Goal: Task Accomplishment & Management: Use online tool/utility

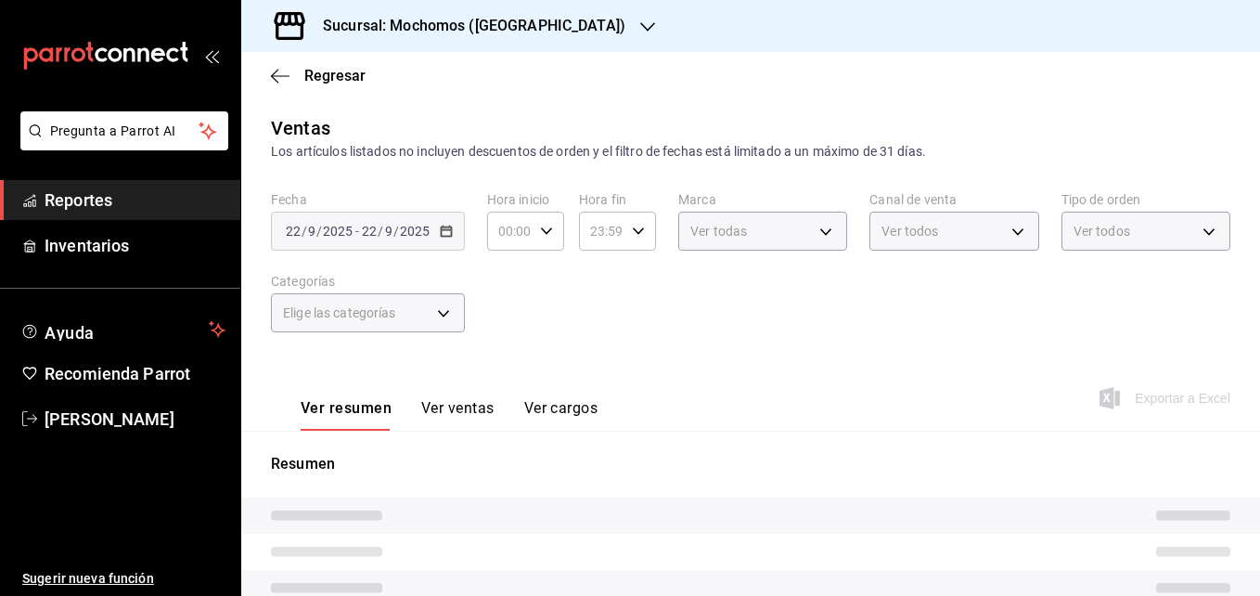
type input "05:00"
type input "05:59"
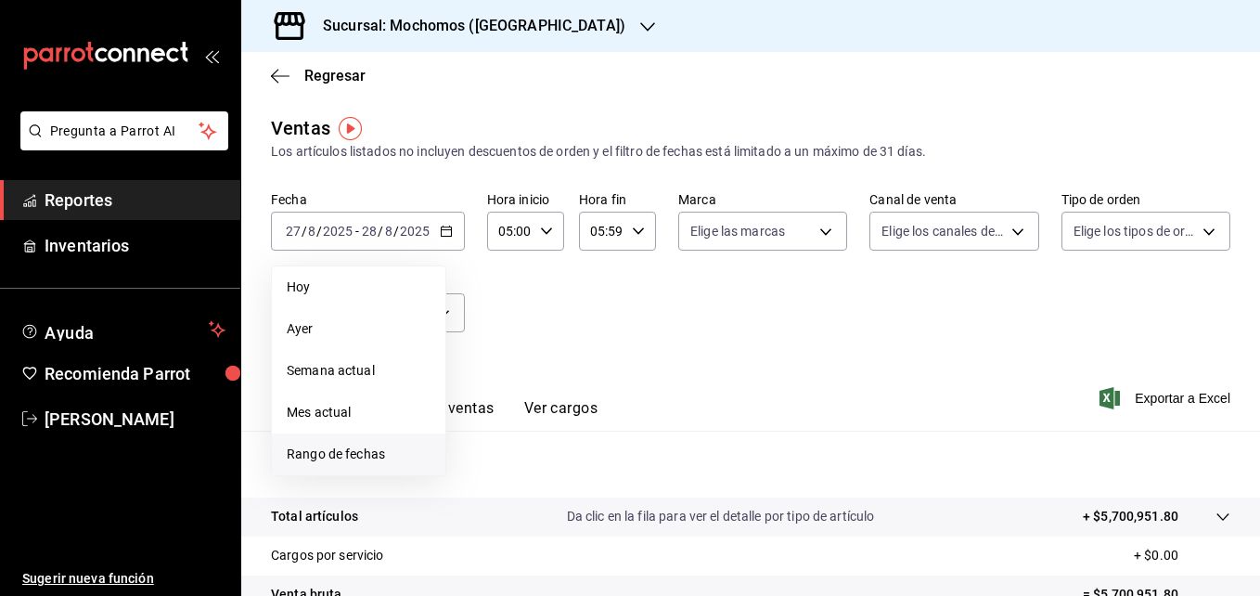
click at [329, 453] on span "Rango de fechas" at bounding box center [359, 454] width 144 height 19
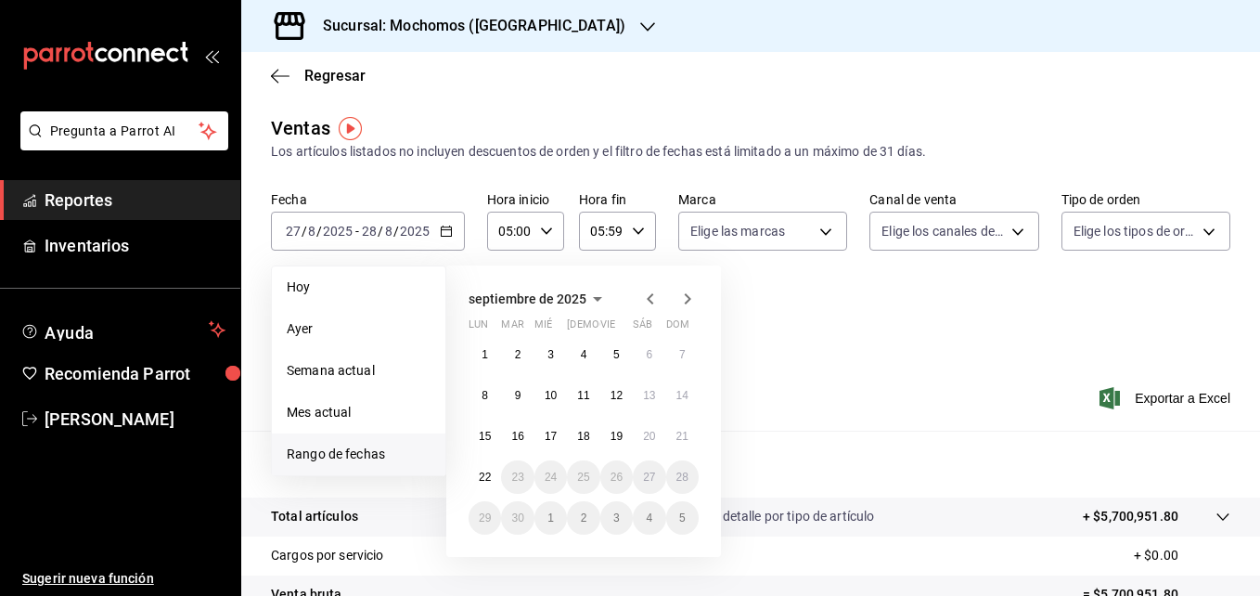
click at [655, 292] on icon "button" at bounding box center [650, 299] width 22 height 22
click at [612, 355] on button "1" at bounding box center [617, 354] width 32 height 33
click at [683, 518] on abbr "31" at bounding box center [683, 517] width 12 height 13
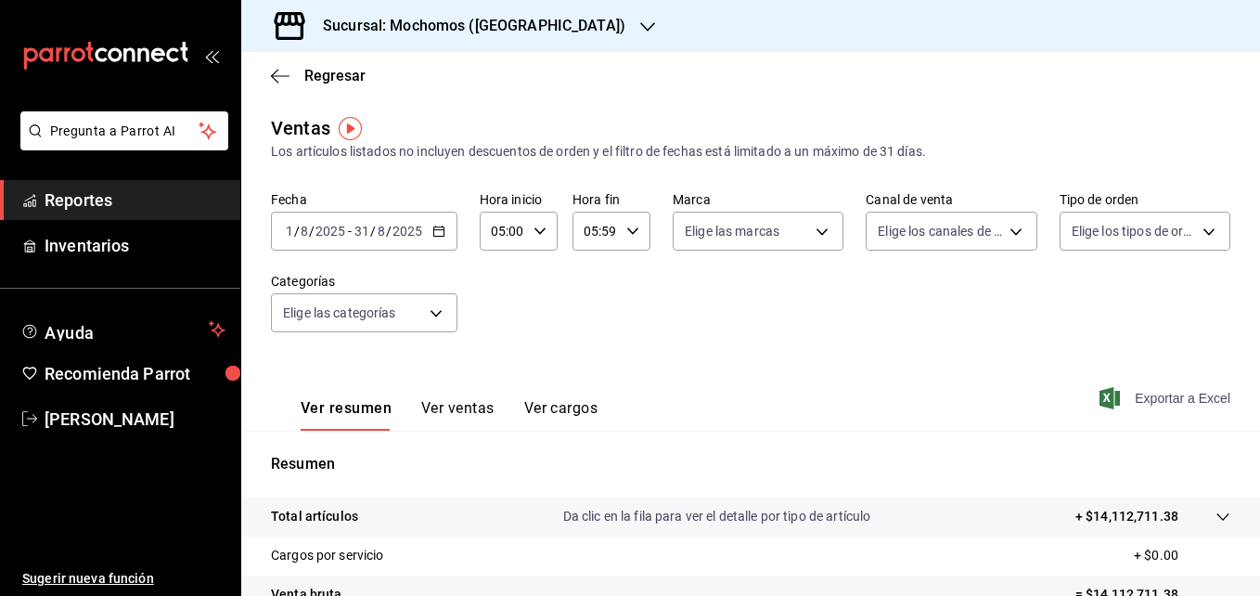
click at [991, 396] on span "Exportar a Excel" at bounding box center [1167, 398] width 127 height 22
click at [441, 230] on \(Stroke\) "button" at bounding box center [438, 229] width 10 height 1
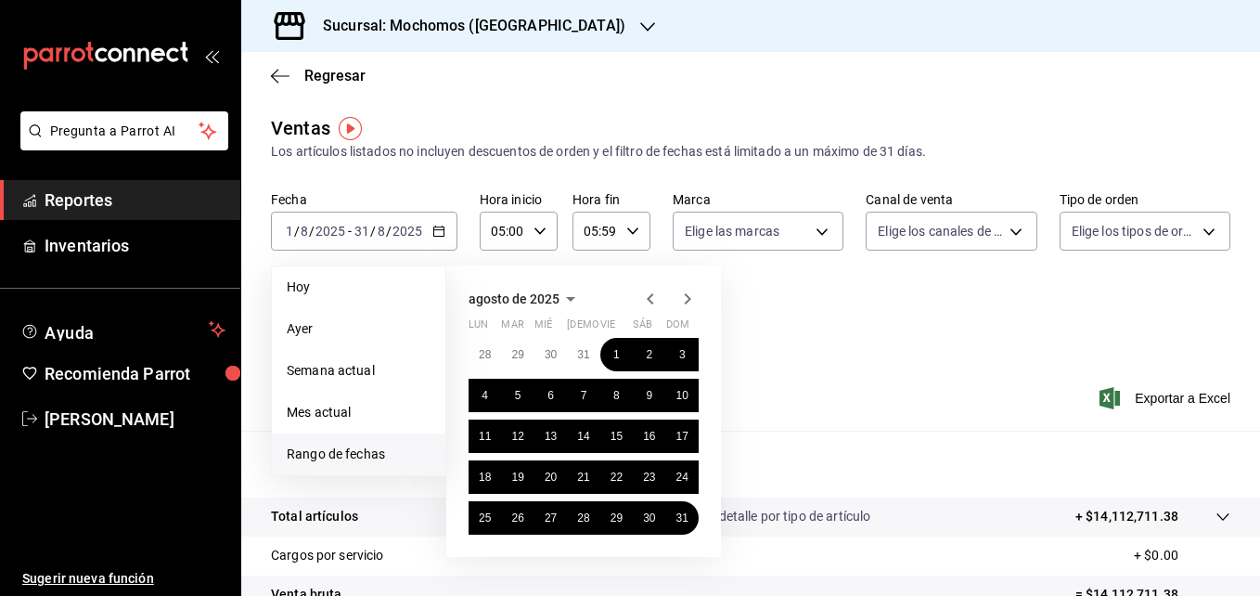
click at [655, 298] on icon "button" at bounding box center [650, 299] width 22 height 22
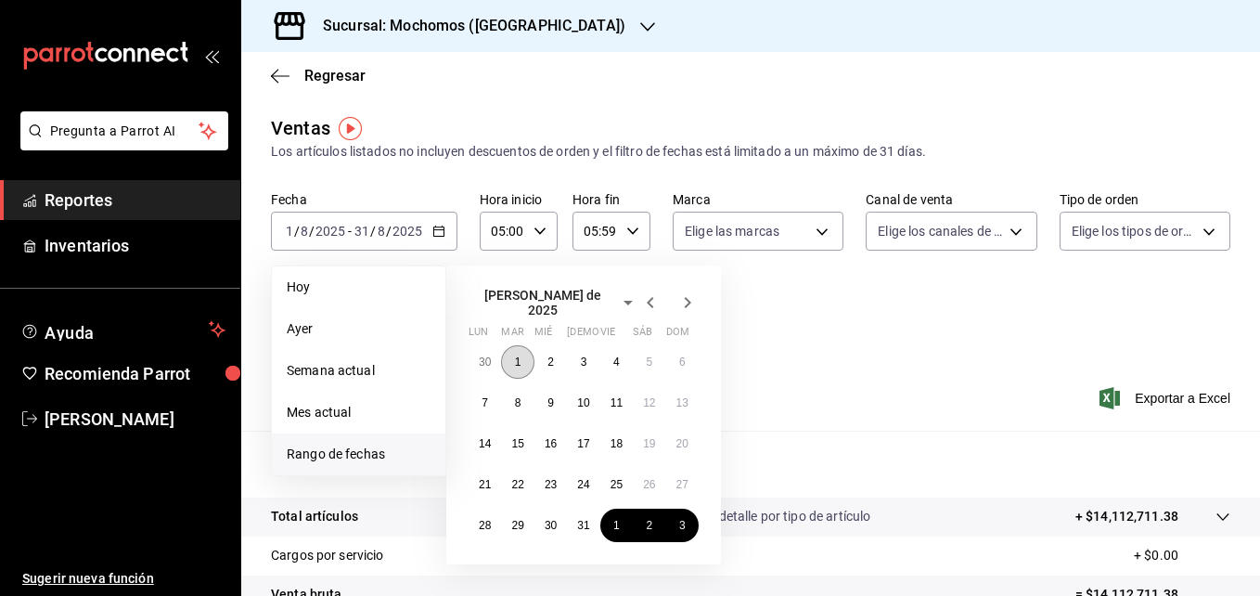
click at [520, 359] on abbr "1" at bounding box center [518, 361] width 6 height 13
click at [579, 519] on abbr "31" at bounding box center [583, 525] width 12 height 13
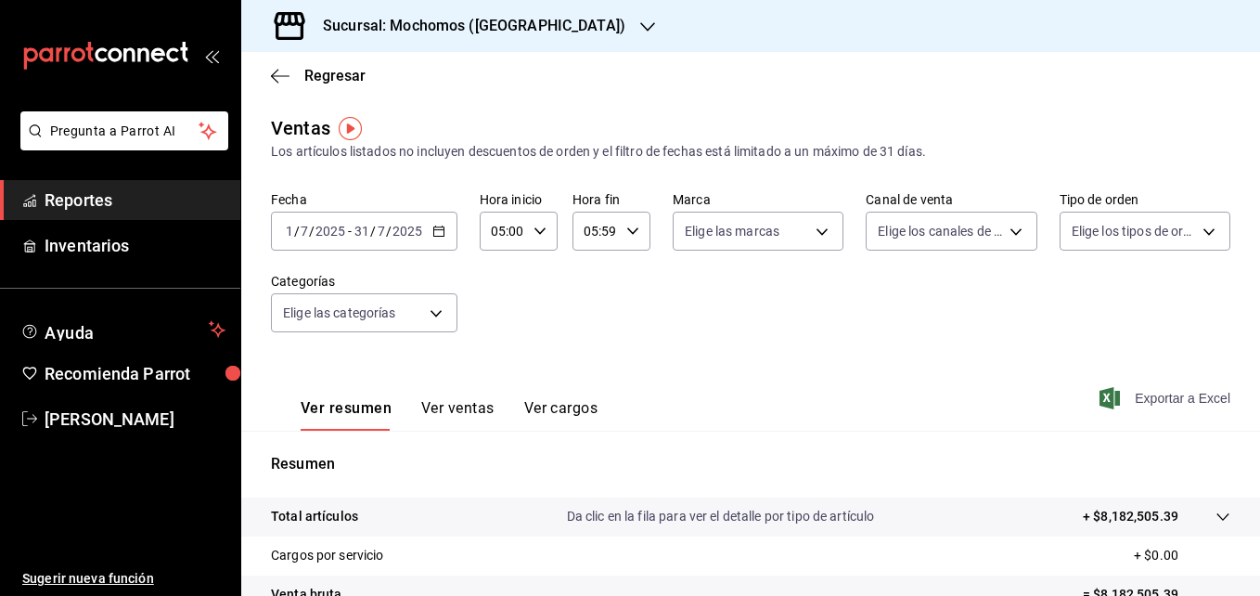
click at [991, 399] on span "Exportar a Excel" at bounding box center [1167, 398] width 127 height 22
click at [439, 229] on icon "button" at bounding box center [439, 231] width 13 height 13
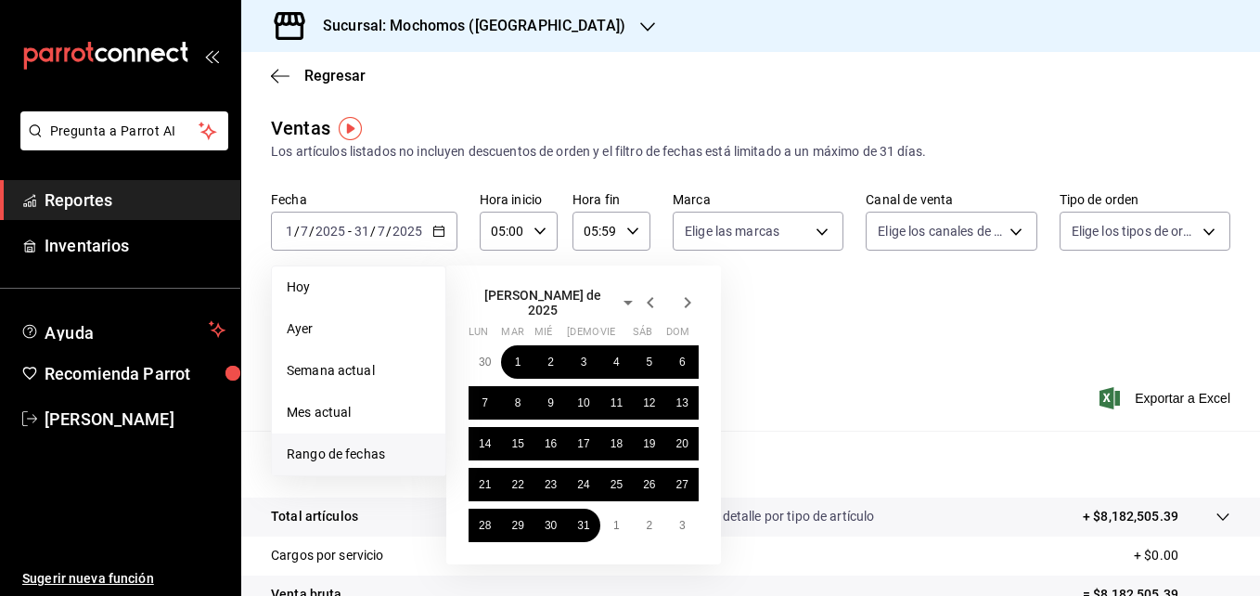
click at [648, 292] on icon "button" at bounding box center [650, 302] width 22 height 22
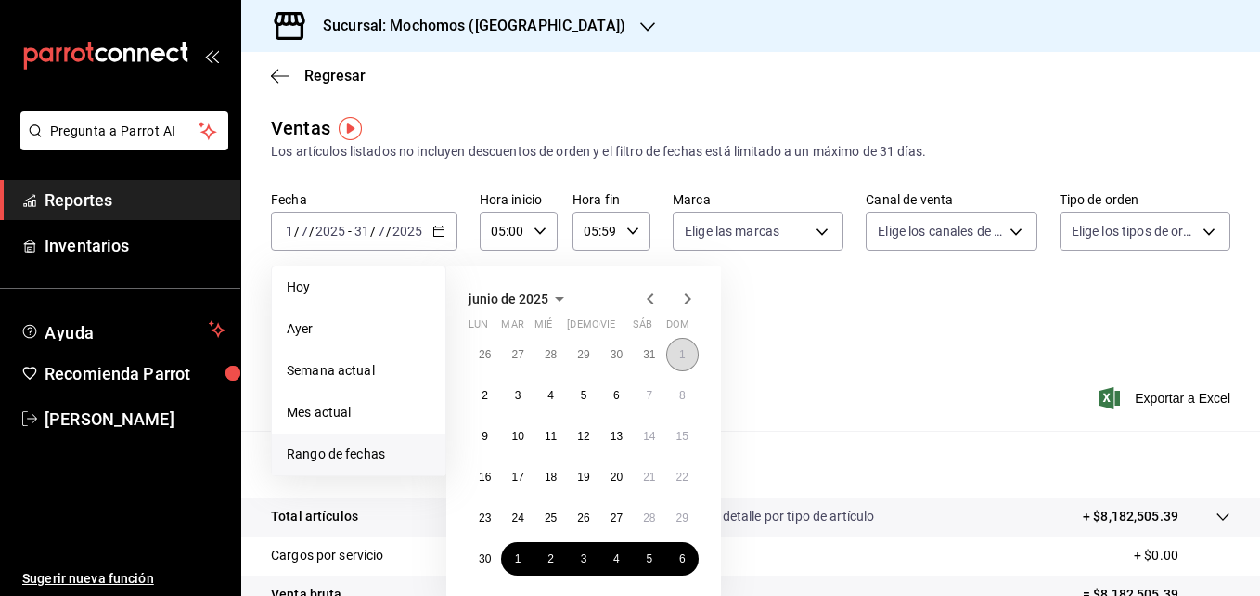
click at [679, 355] on abbr "1" at bounding box center [682, 354] width 6 height 13
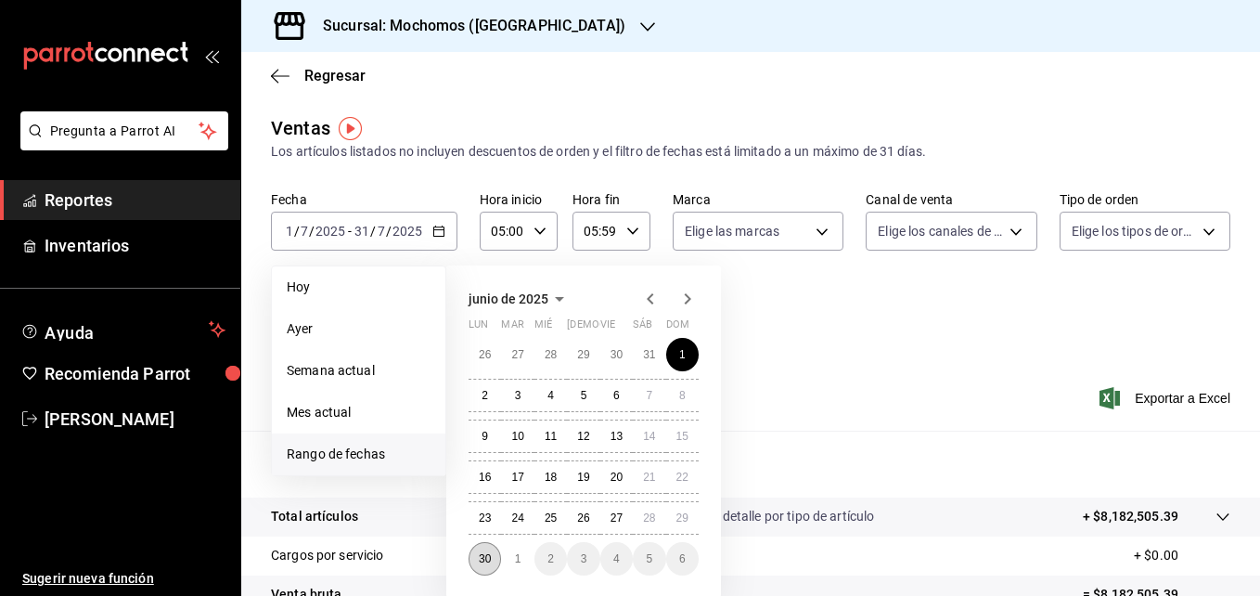
click at [478, 553] on button "30" at bounding box center [485, 558] width 32 height 33
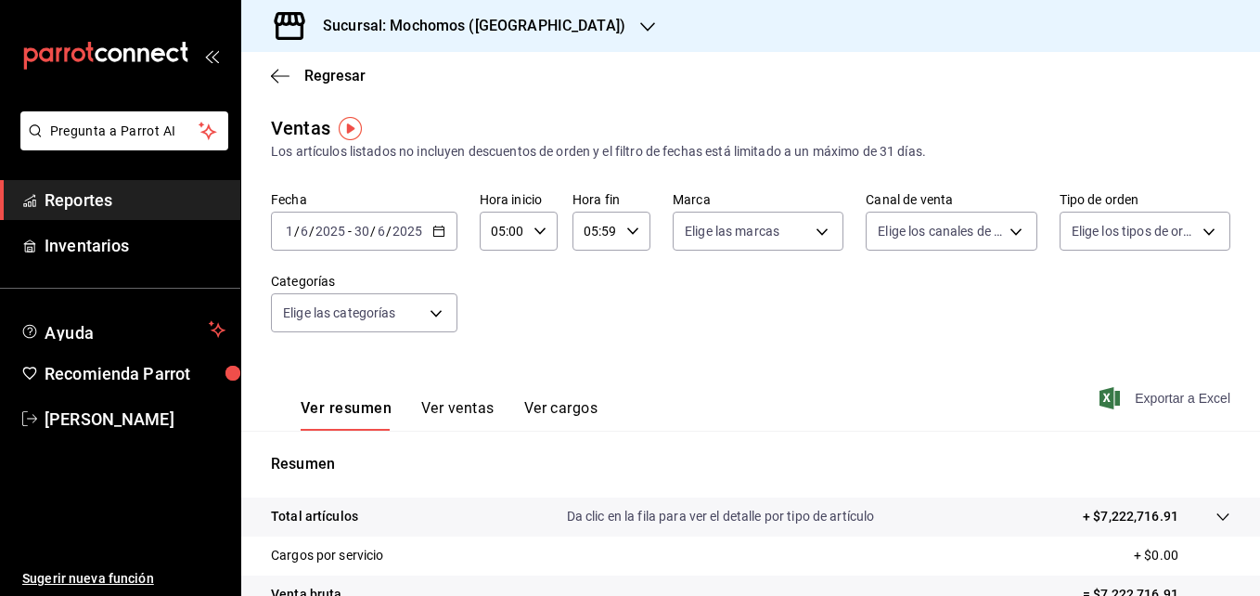
click at [991, 404] on span "Exportar a Excel" at bounding box center [1167, 398] width 127 height 22
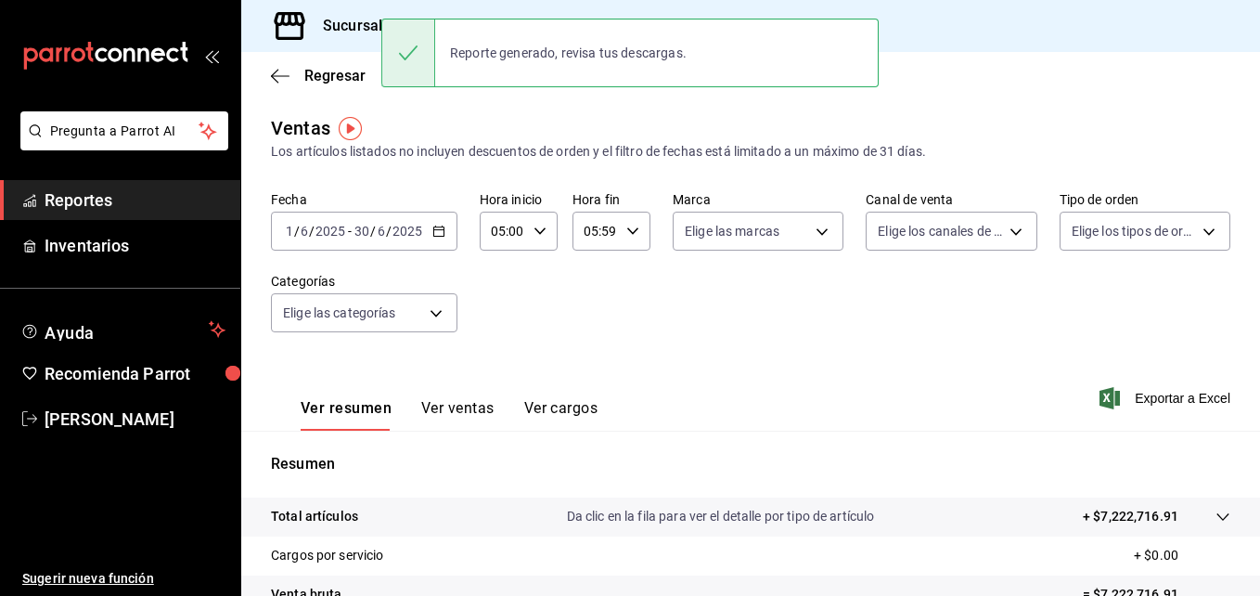
click at [573, 124] on div "Ventas Los artículos listados no incluyen descuentos de orden y el filtro de fe…" at bounding box center [751, 137] width 960 height 47
click at [419, 65] on div at bounding box center [408, 52] width 54 height 67
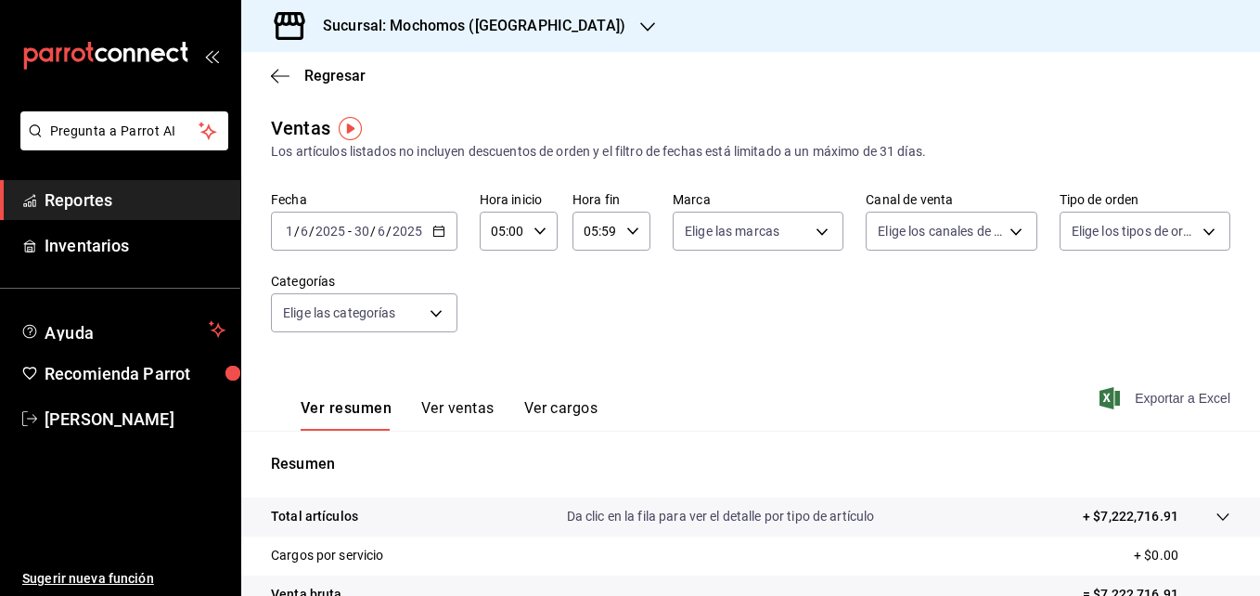
click at [991, 399] on span "Exportar a Excel" at bounding box center [1167, 398] width 127 height 22
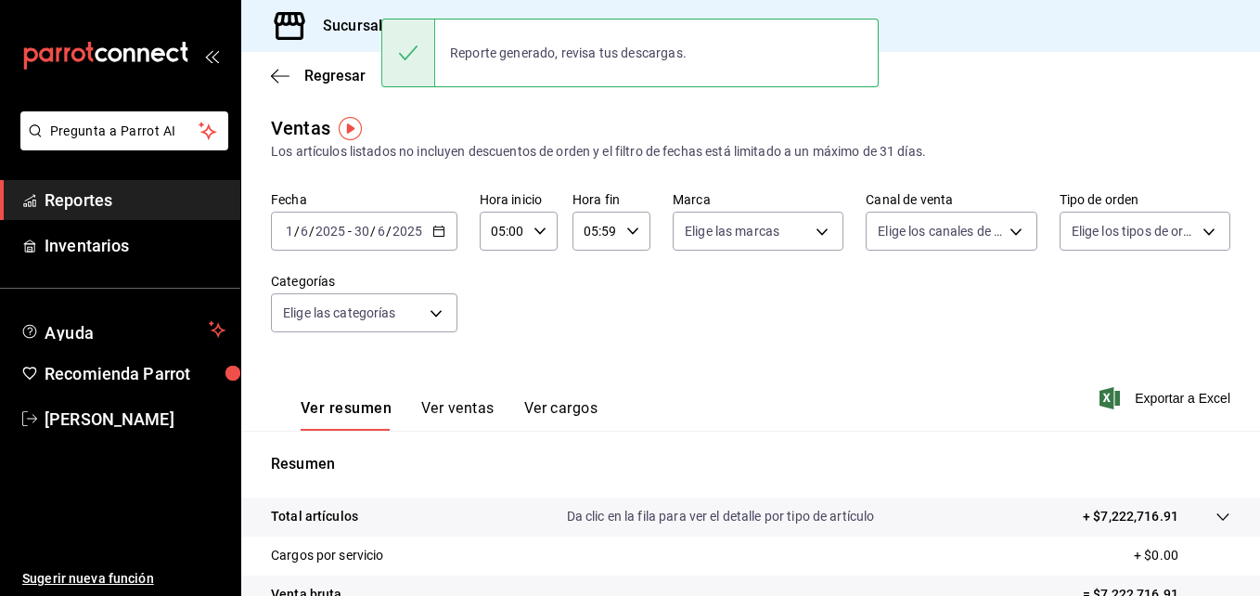
click at [435, 230] on \(Stroke\) "button" at bounding box center [438, 229] width 10 height 1
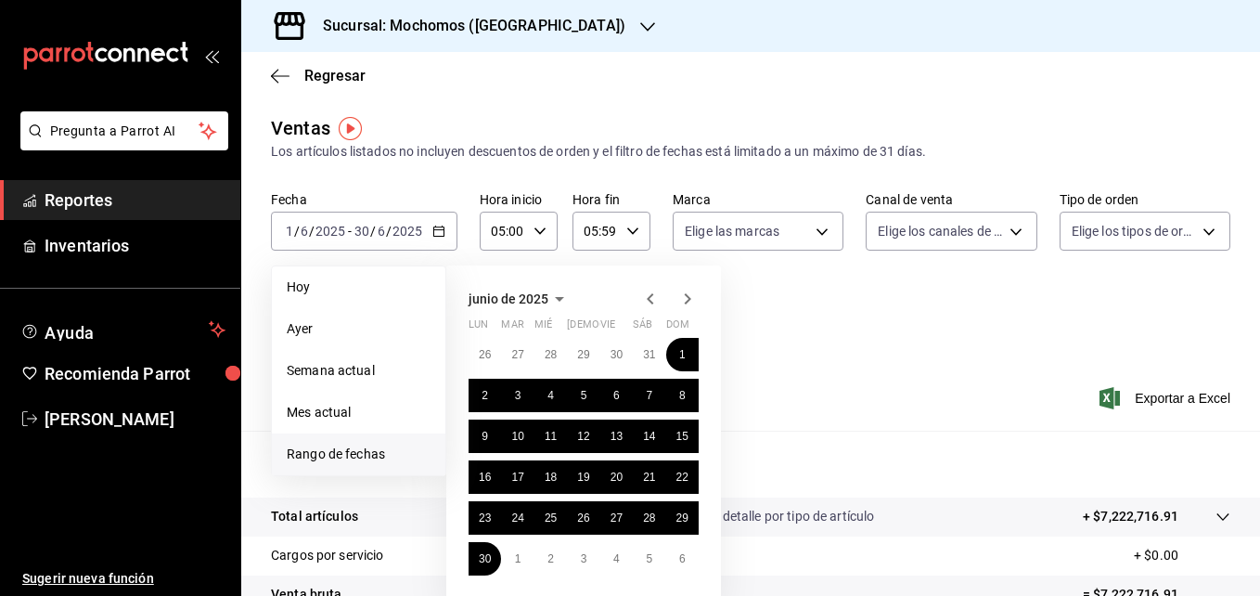
click at [318, 461] on span "Rango de fechas" at bounding box center [359, 454] width 144 height 19
click at [320, 458] on span "Rango de fechas" at bounding box center [359, 454] width 144 height 19
click at [686, 290] on icon "button" at bounding box center [688, 299] width 22 height 22
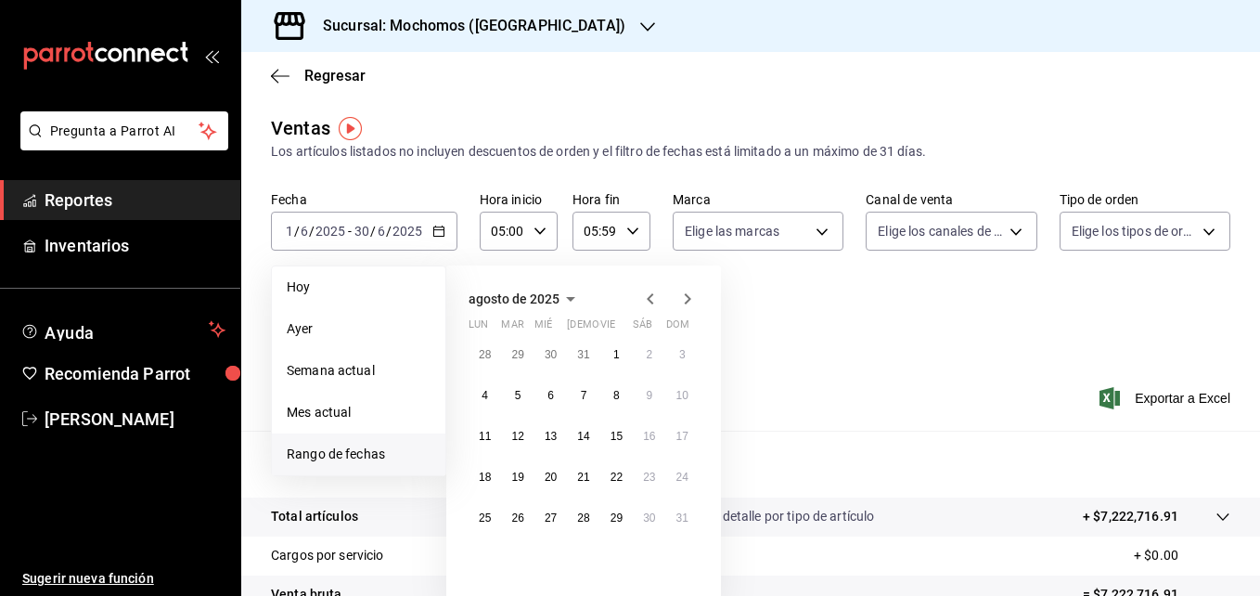
click at [686, 290] on icon "button" at bounding box center [688, 299] width 22 height 22
click at [480, 434] on abbr "15" at bounding box center [485, 436] width 12 height 13
click at [490, 482] on abbr "22" at bounding box center [485, 477] width 12 height 13
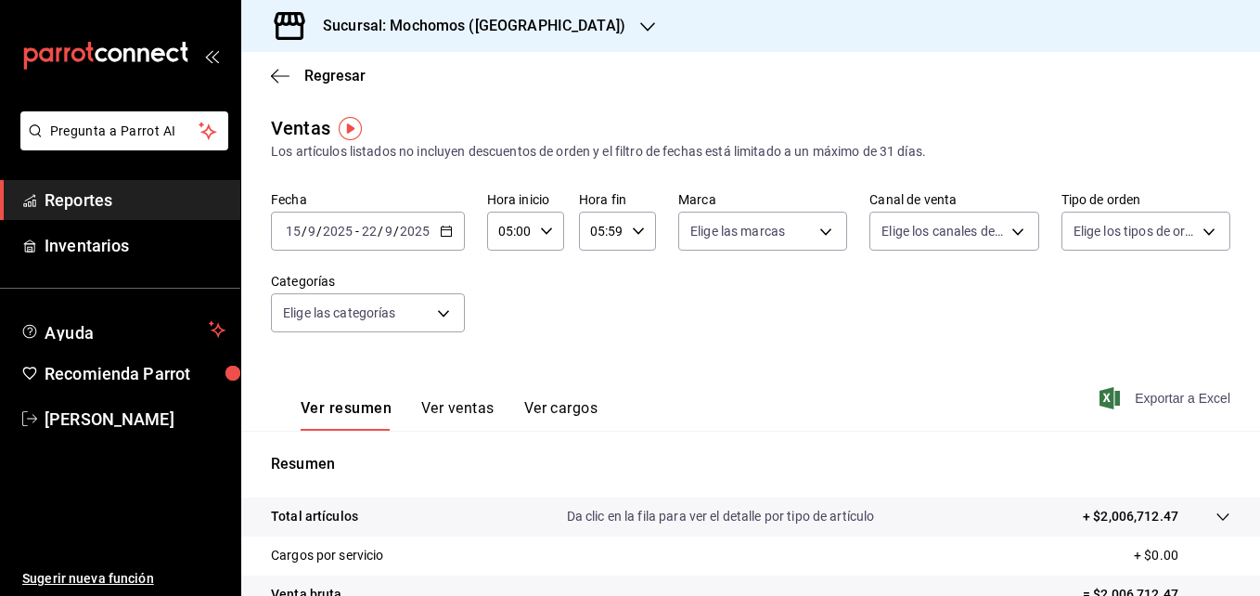
click at [991, 402] on span "Exportar a Excel" at bounding box center [1167, 398] width 127 height 22
click at [991, 395] on span "Exportar a Excel" at bounding box center [1167, 398] width 127 height 22
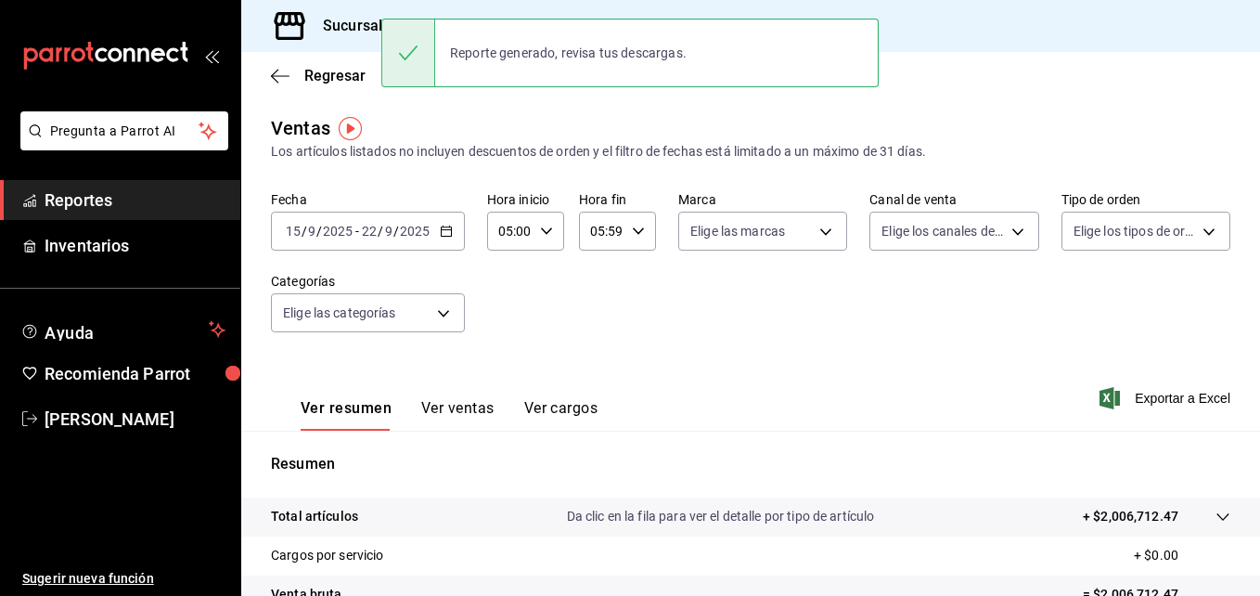
click at [991, 155] on div "Los artículos listados no incluyen descuentos de orden y el filtro de fechas es…" at bounding box center [751, 151] width 960 height 19
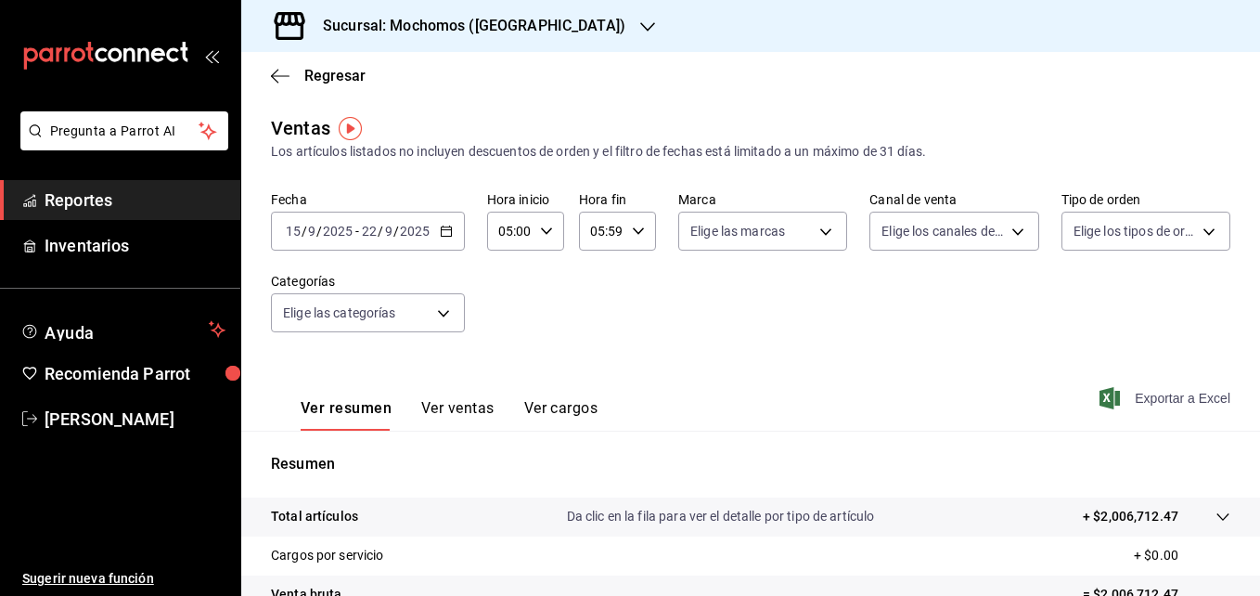
click at [991, 399] on span "Exportar a Excel" at bounding box center [1167, 398] width 127 height 22
